Goal: Book appointment/travel/reservation

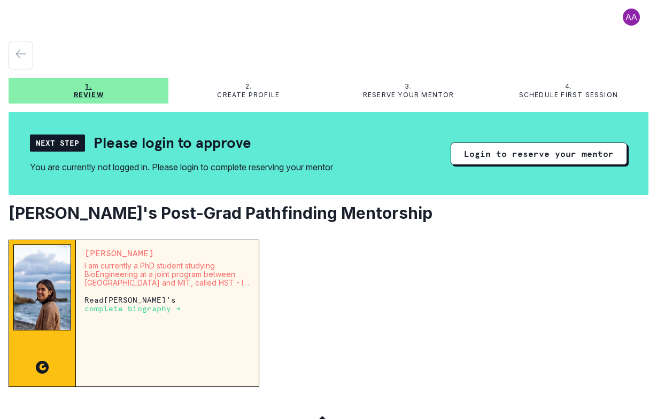
click at [614, 21] on span at bounding box center [631, 17] width 34 height 17
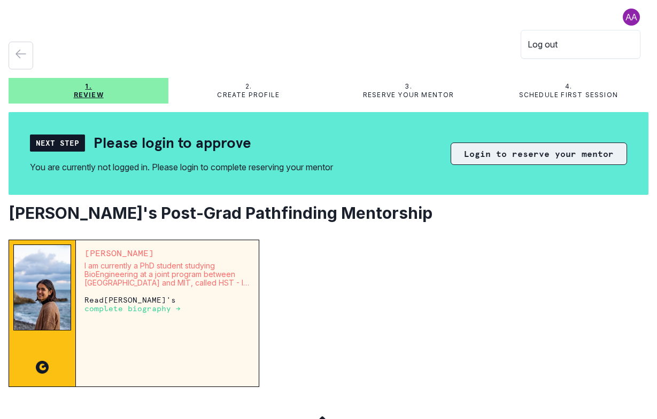
click at [550, 149] on button "Login to reserve your mentor" at bounding box center [538, 154] width 176 height 22
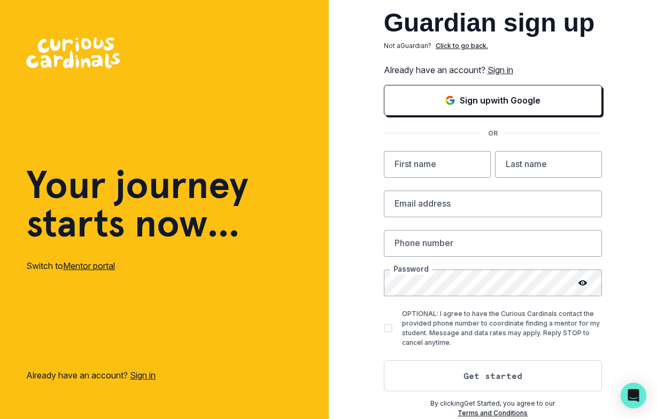
click at [508, 67] on link "Sign in" at bounding box center [500, 70] width 26 height 11
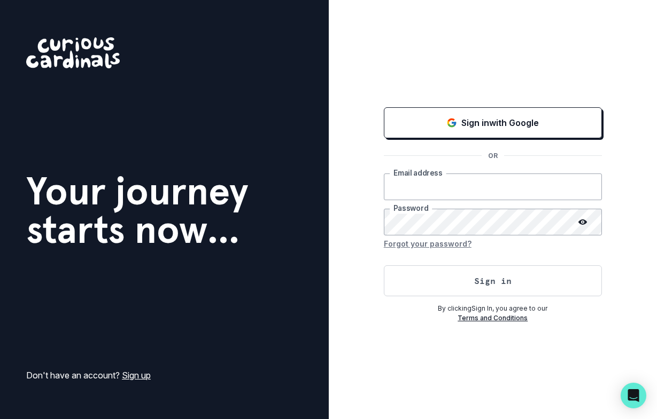
type input "[EMAIL_ADDRESS][DOMAIN_NAME]"
click at [479, 284] on button "Sign in" at bounding box center [493, 281] width 218 height 31
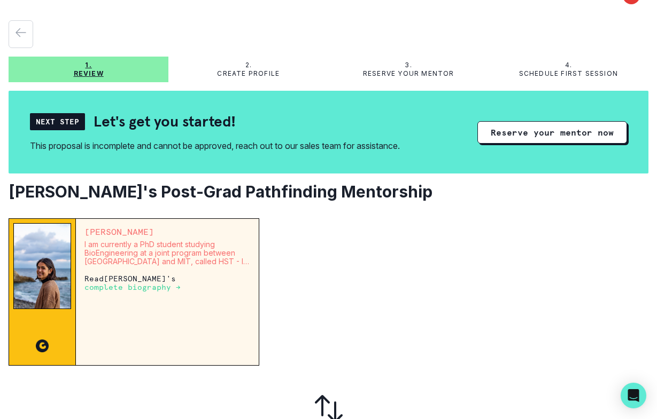
scroll to position [26, 0]
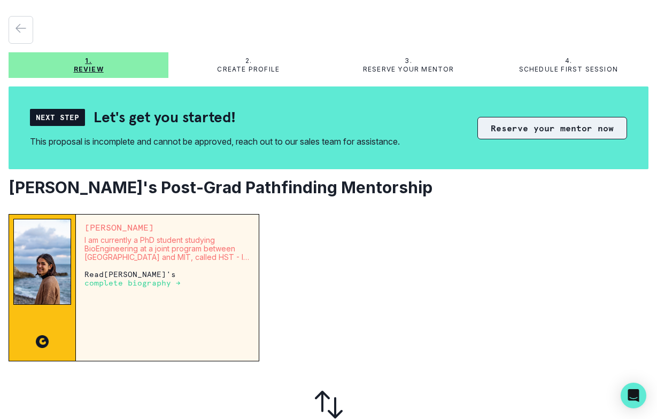
click at [533, 120] on button "Reserve your mentor now" at bounding box center [552, 128] width 150 height 22
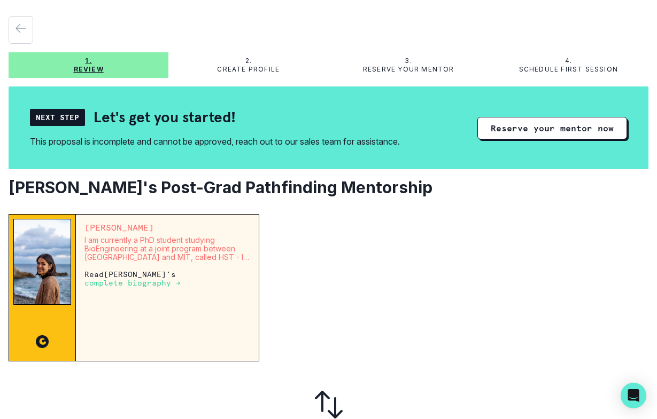
click at [188, 252] on p "I am currently a PhD student studying BioEngineering at a joint program between…" at bounding box center [167, 249] width 166 height 26
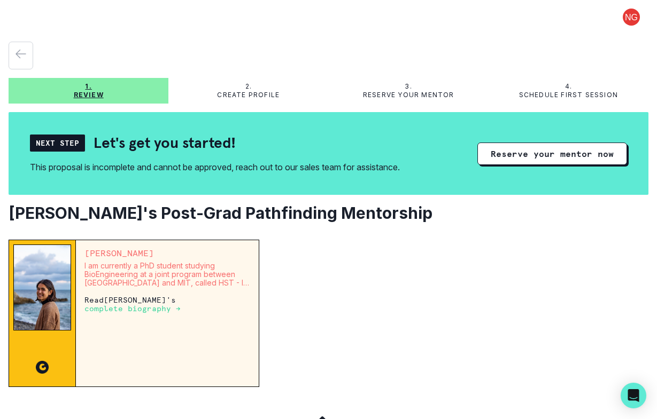
scroll to position [0, 0]
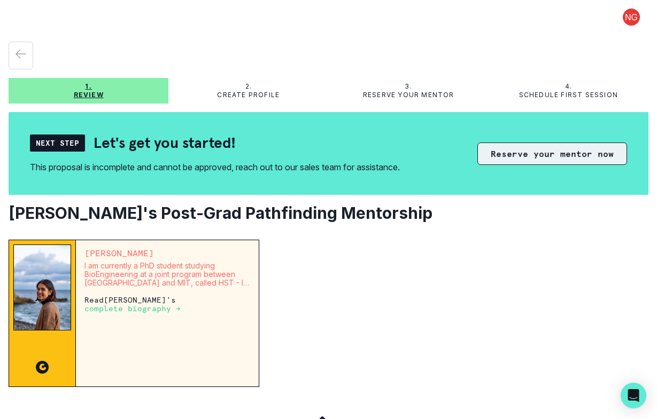
click at [519, 146] on button "Reserve your mentor now" at bounding box center [552, 154] width 150 height 22
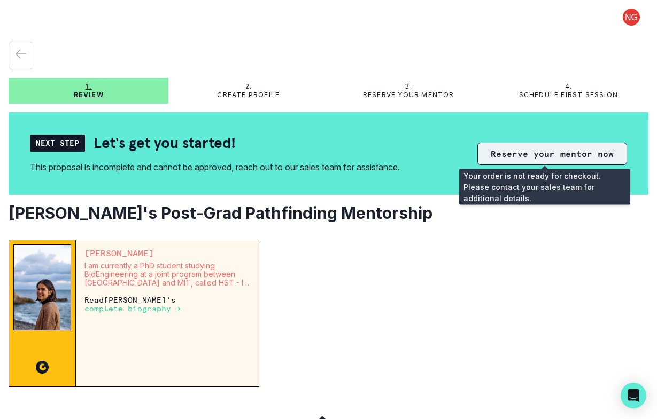
click at [528, 157] on button "Reserve your mentor now" at bounding box center [552, 154] width 150 height 22
